Goal: Information Seeking & Learning: Learn about a topic

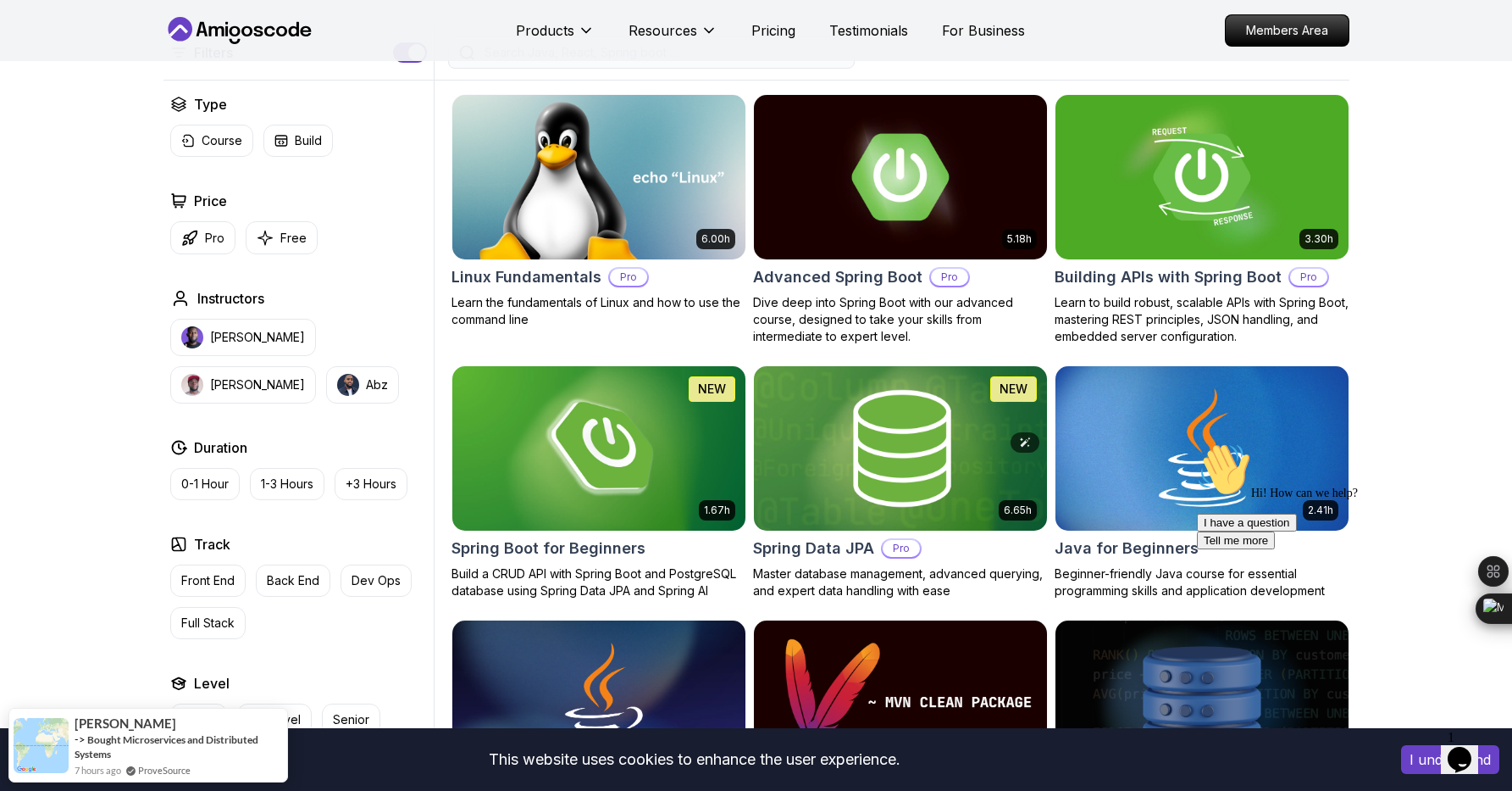
scroll to position [435, 0]
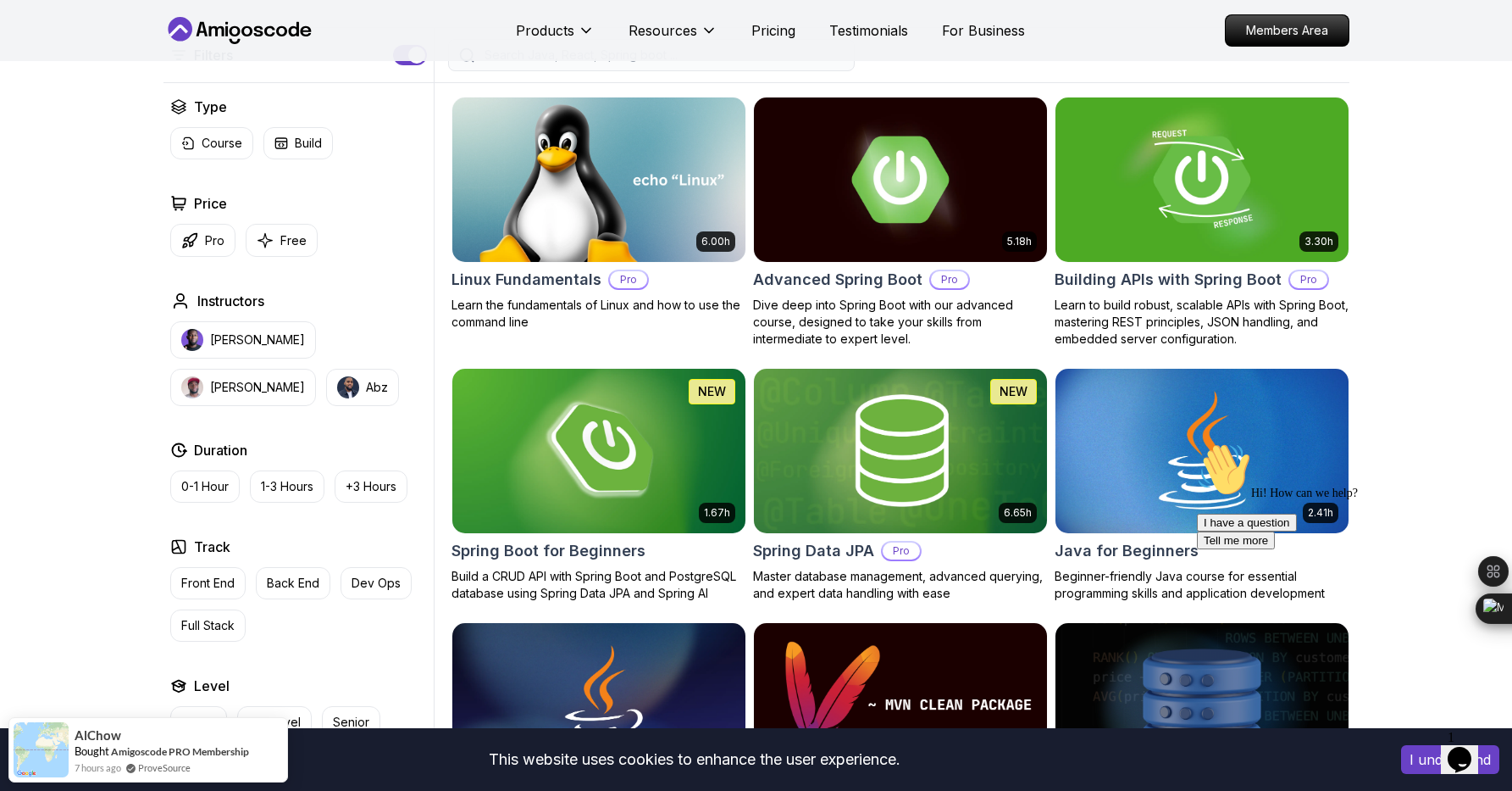
click at [1467, 442] on div "Chat attention grabber" at bounding box center [1349, 442] width 305 height 0
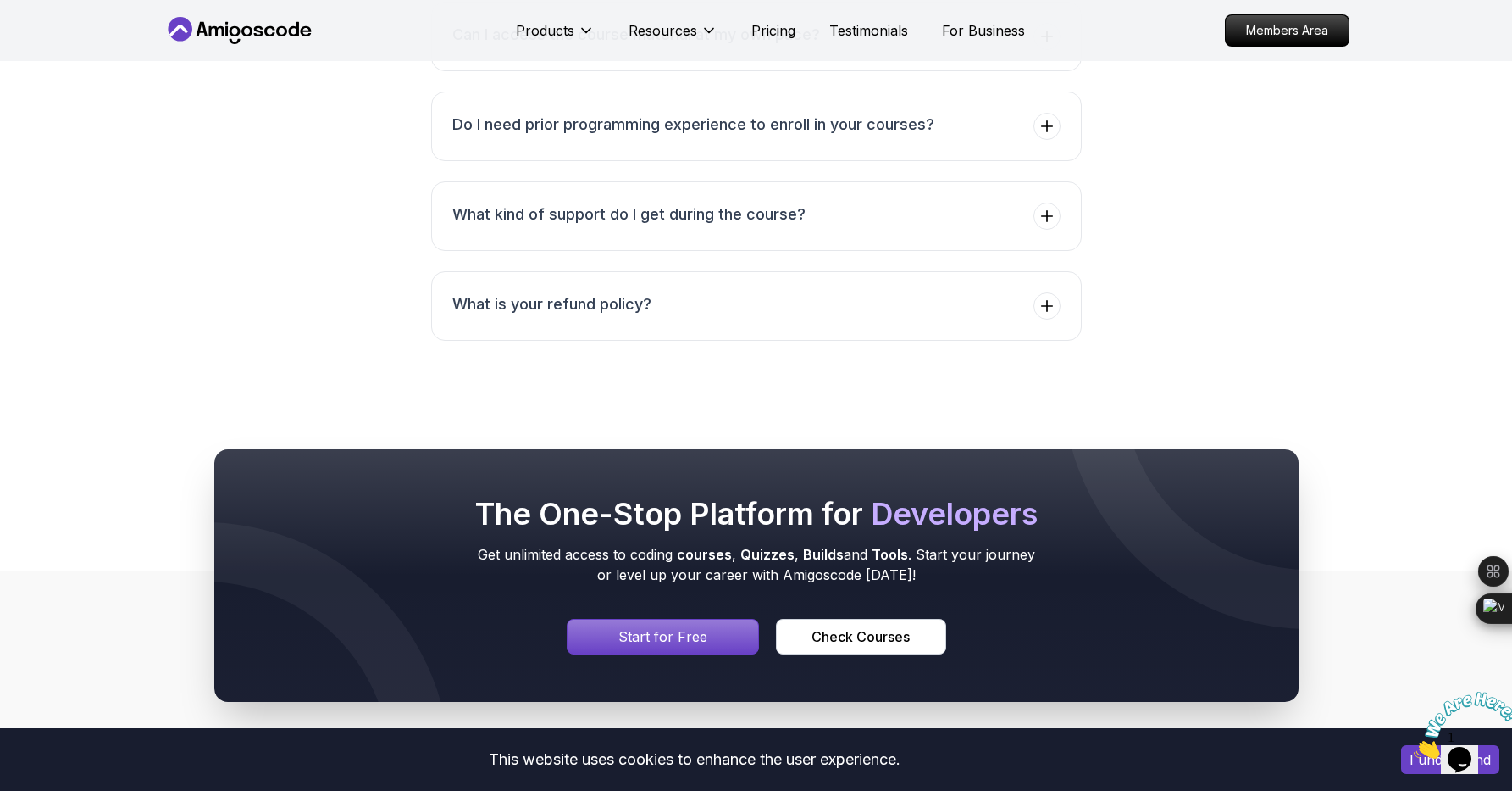
scroll to position [7641, 0]
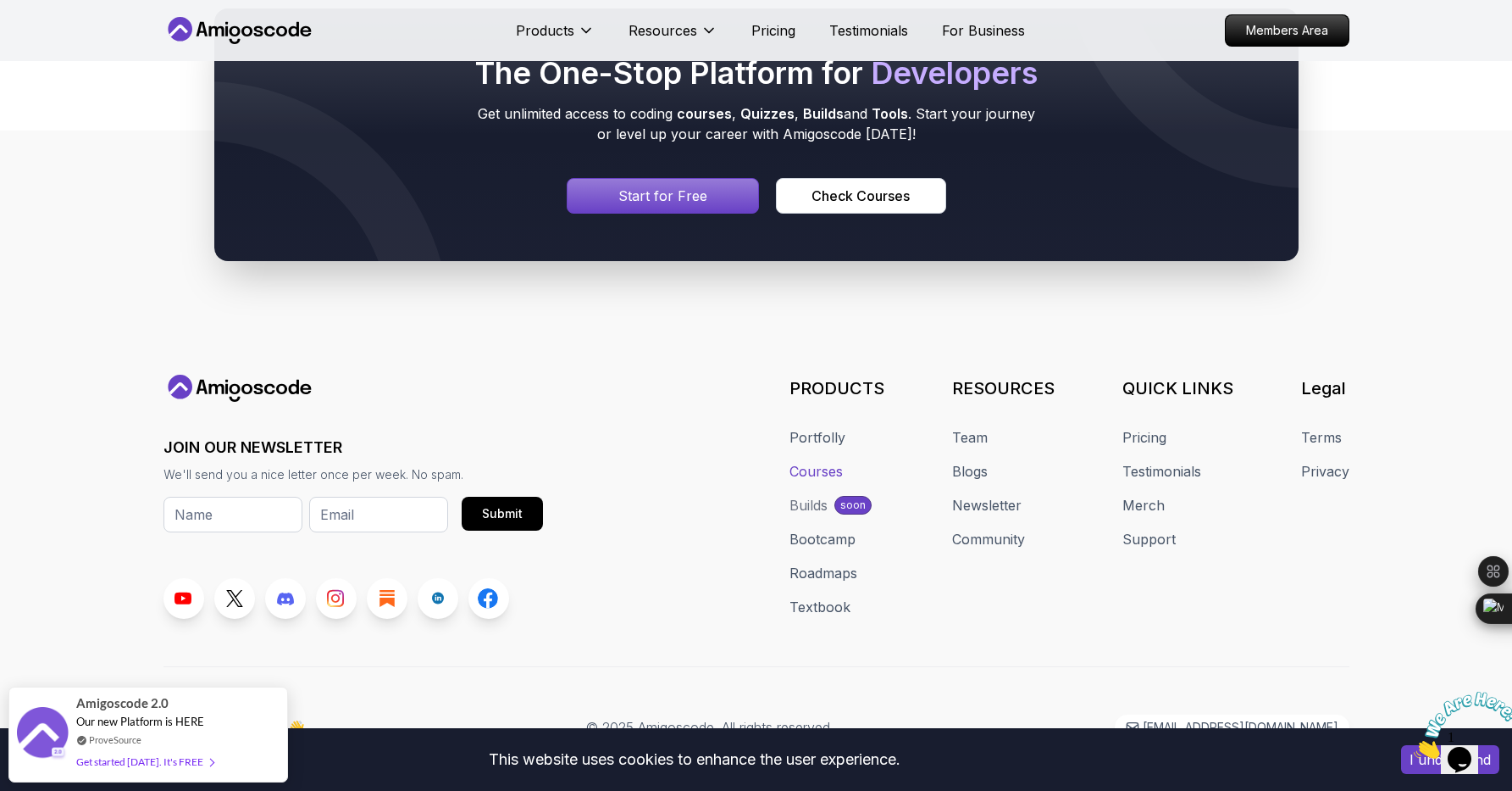
click at [819, 461] on link "Courses" at bounding box center [816, 471] width 54 height 21
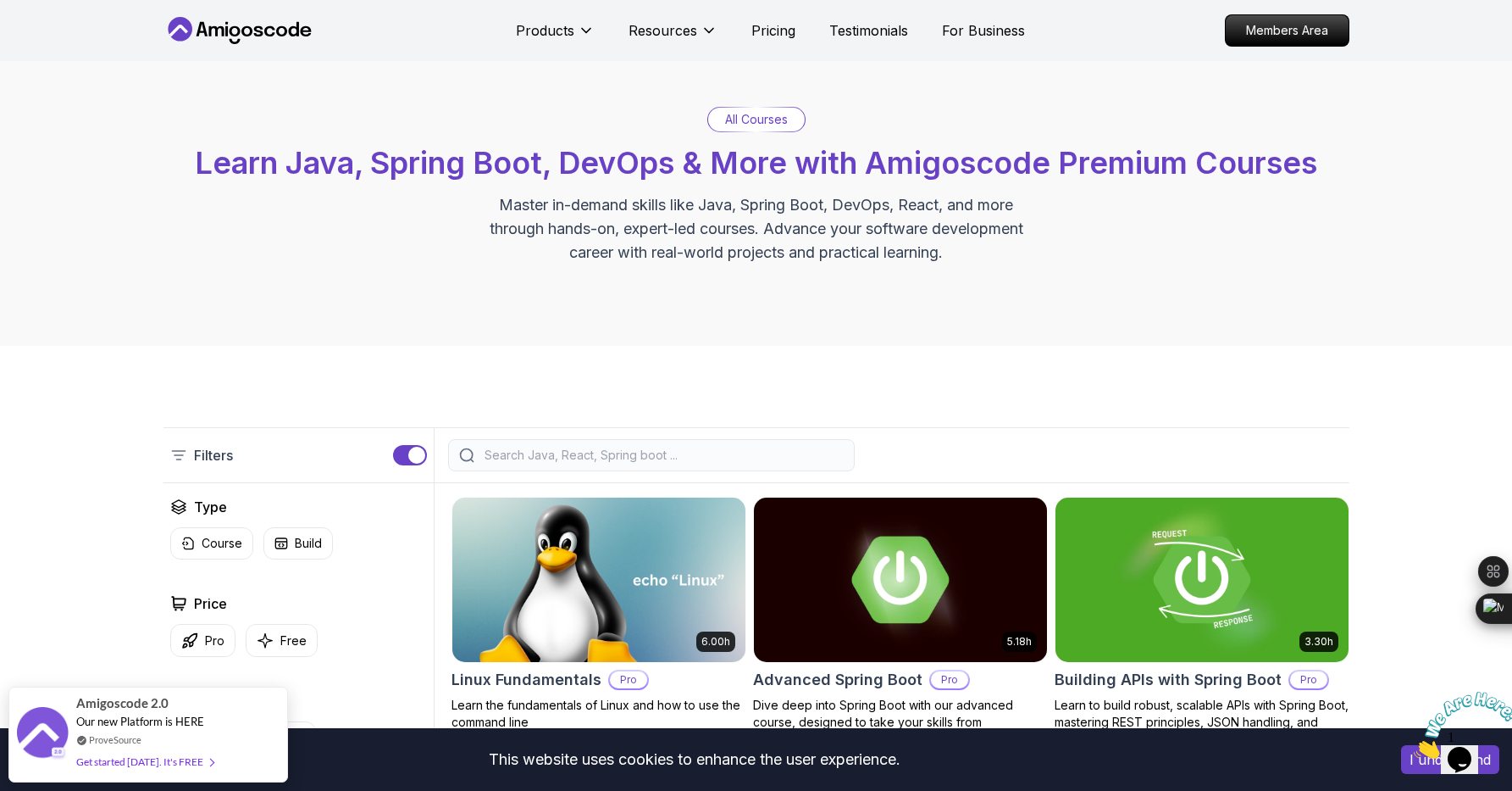
scroll to position [0, 0]
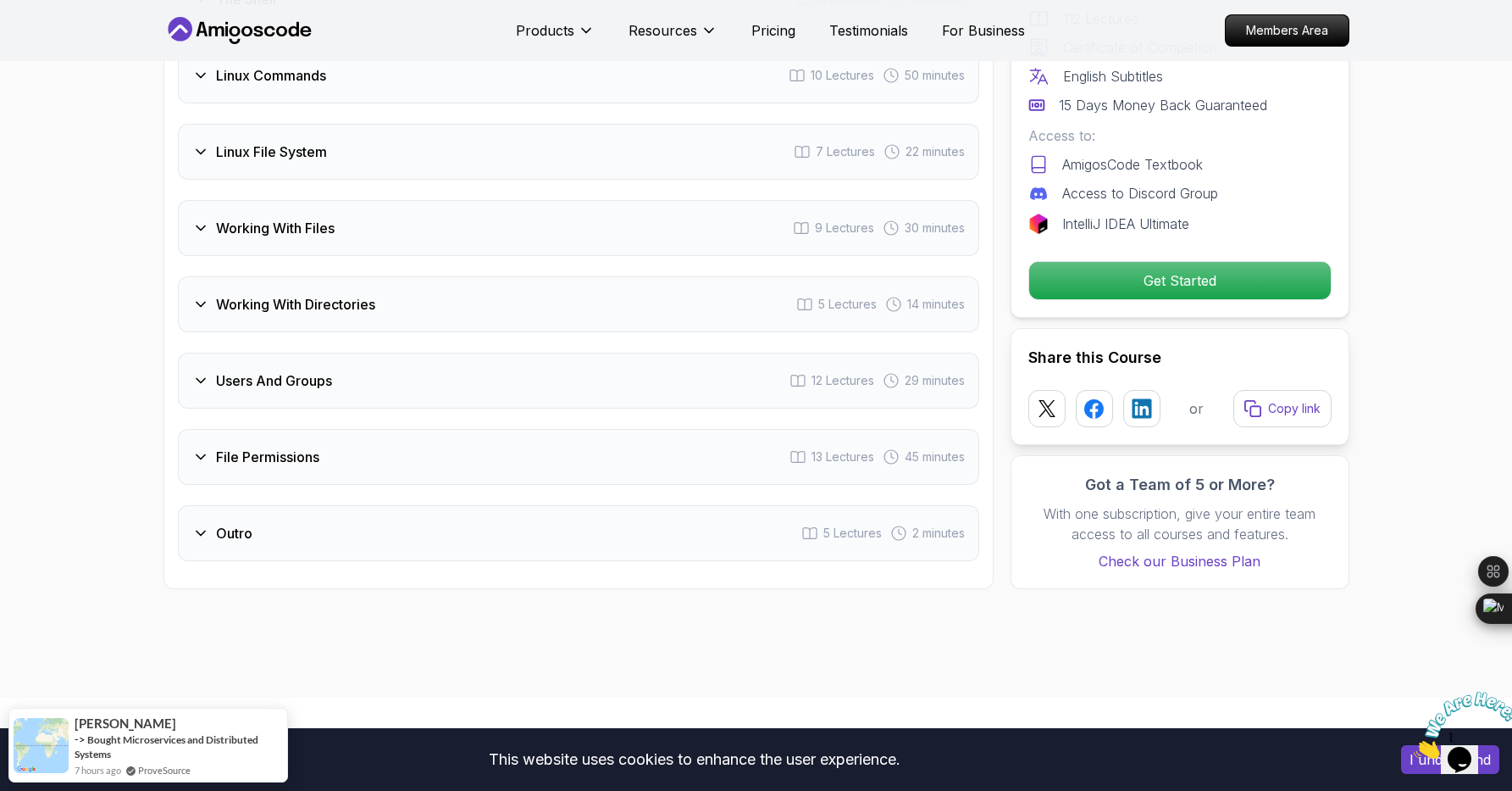
scroll to position [2937, 0]
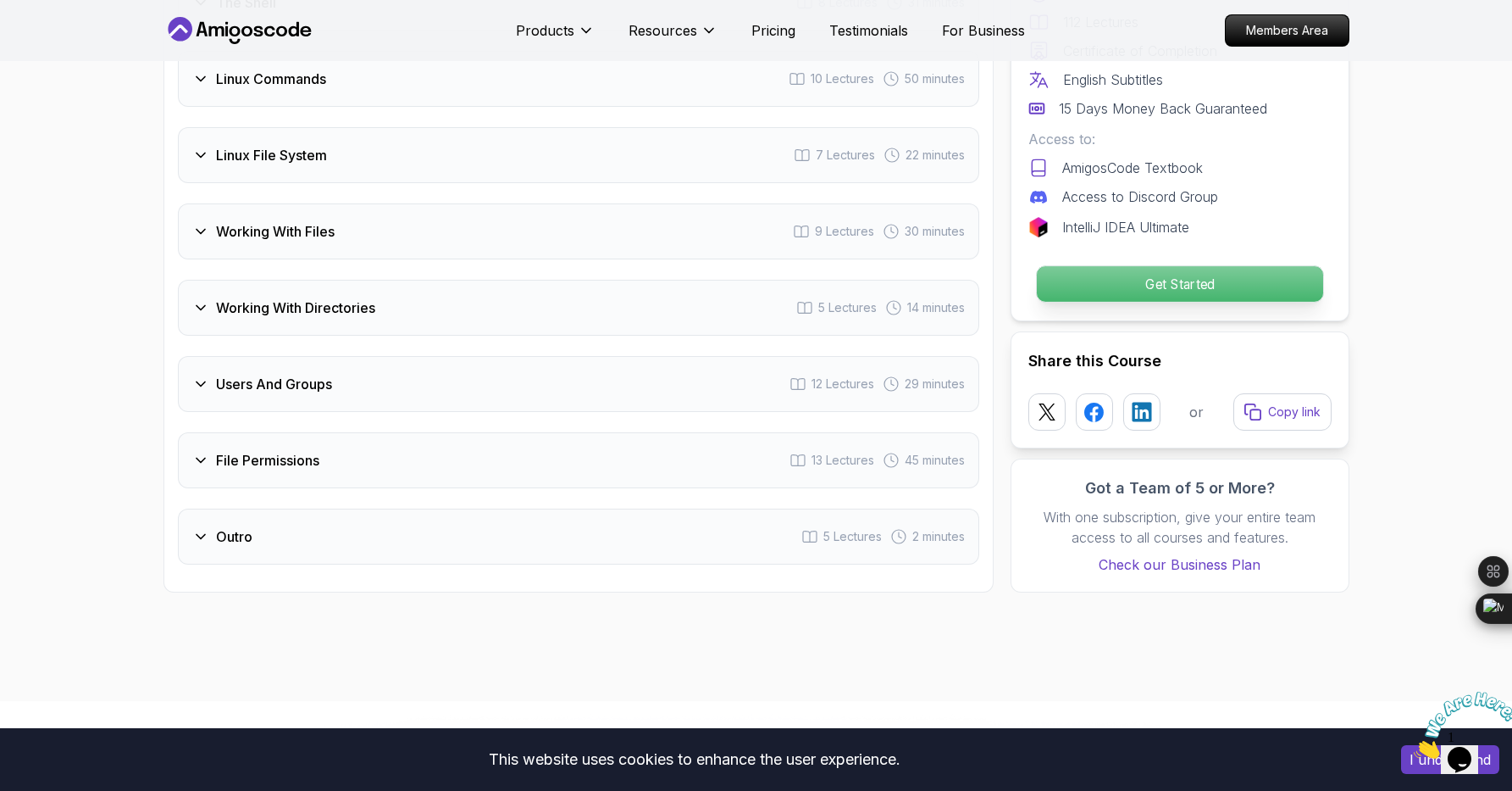
click at [1221, 298] on p "Get Started" at bounding box center [1179, 283] width 287 height 35
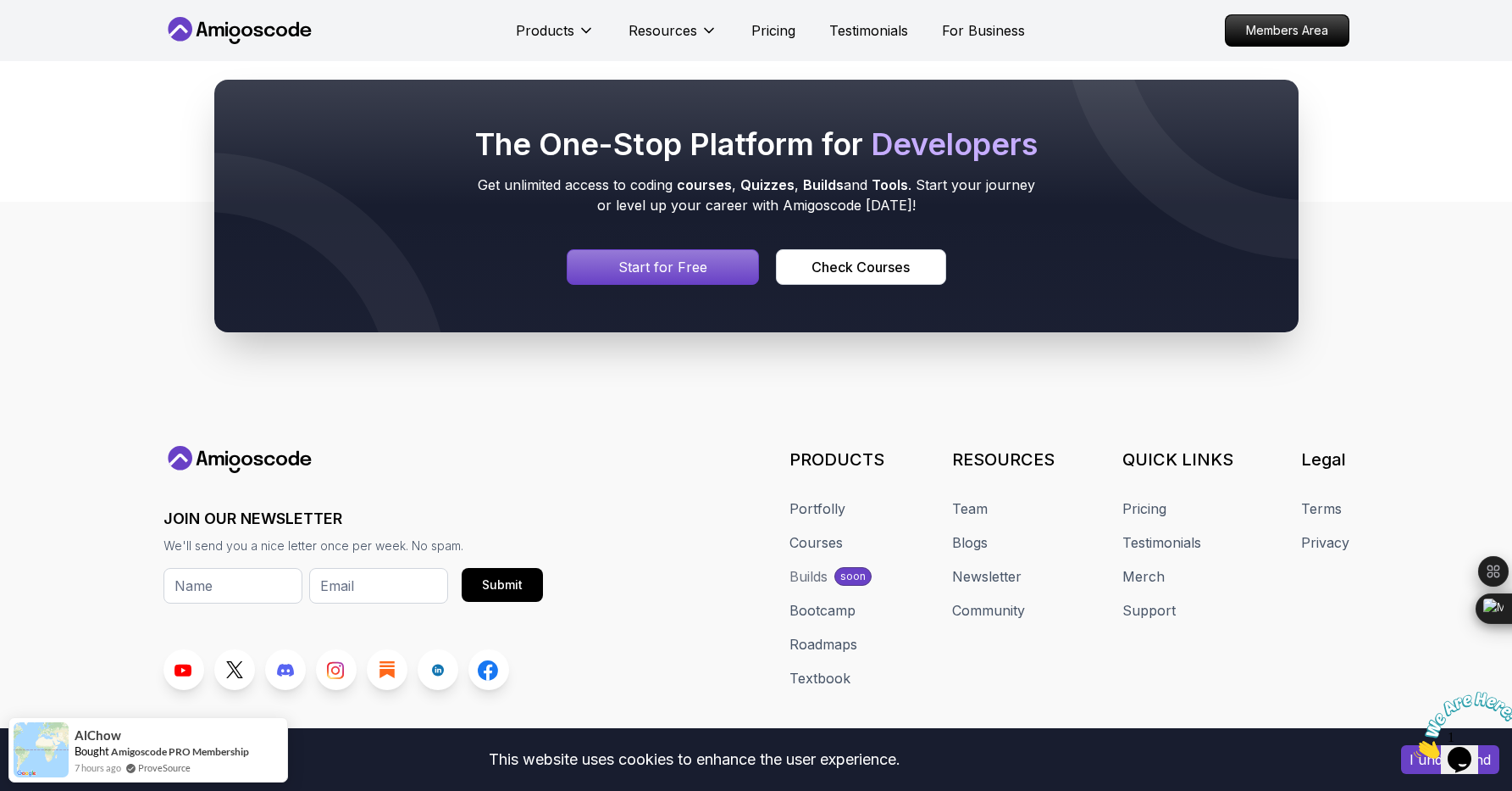
scroll to position [6348, 0]
